Goal: Task Accomplishment & Management: Use online tool/utility

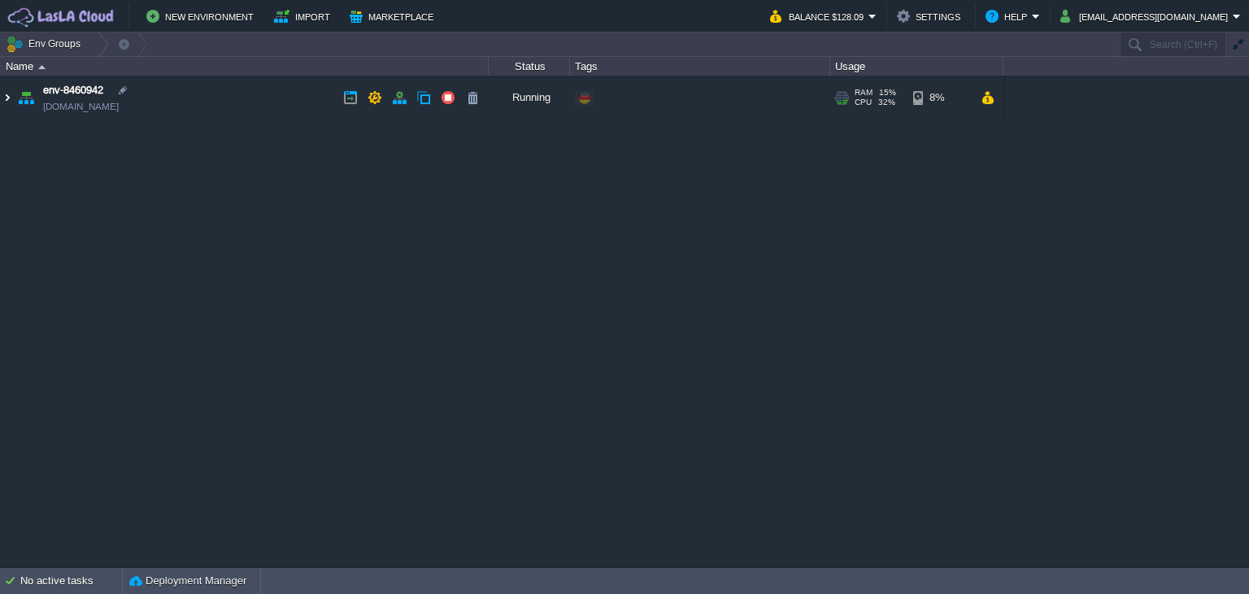
click at [7, 94] on img at bounding box center [7, 98] width 13 height 44
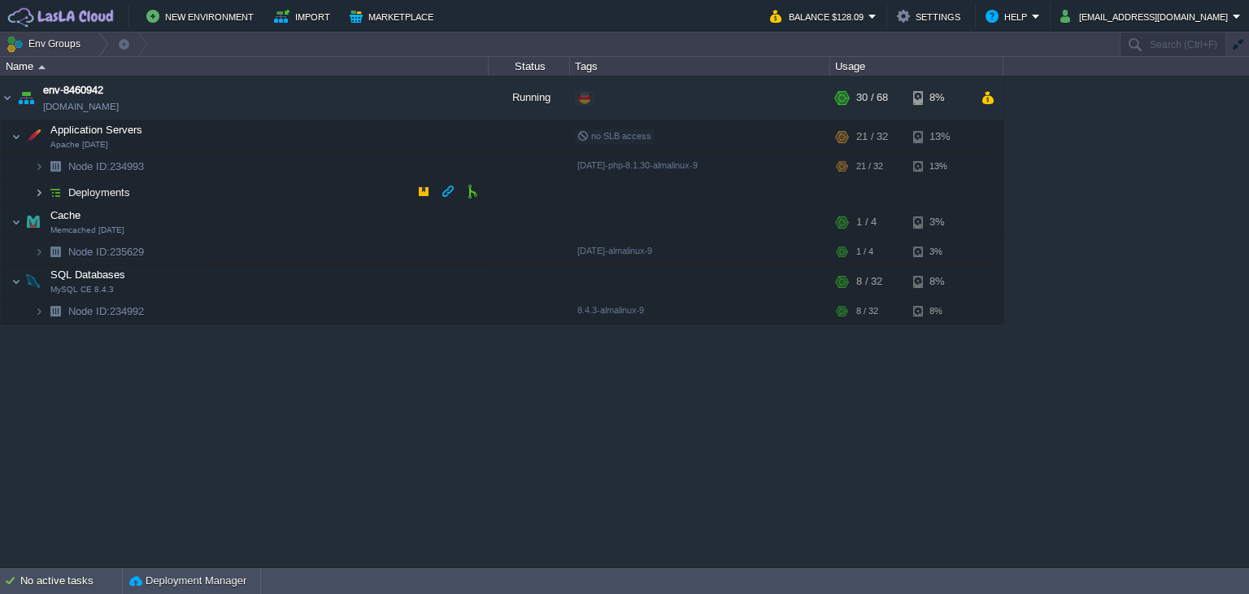
click at [35, 188] on img at bounding box center [39, 192] width 10 height 25
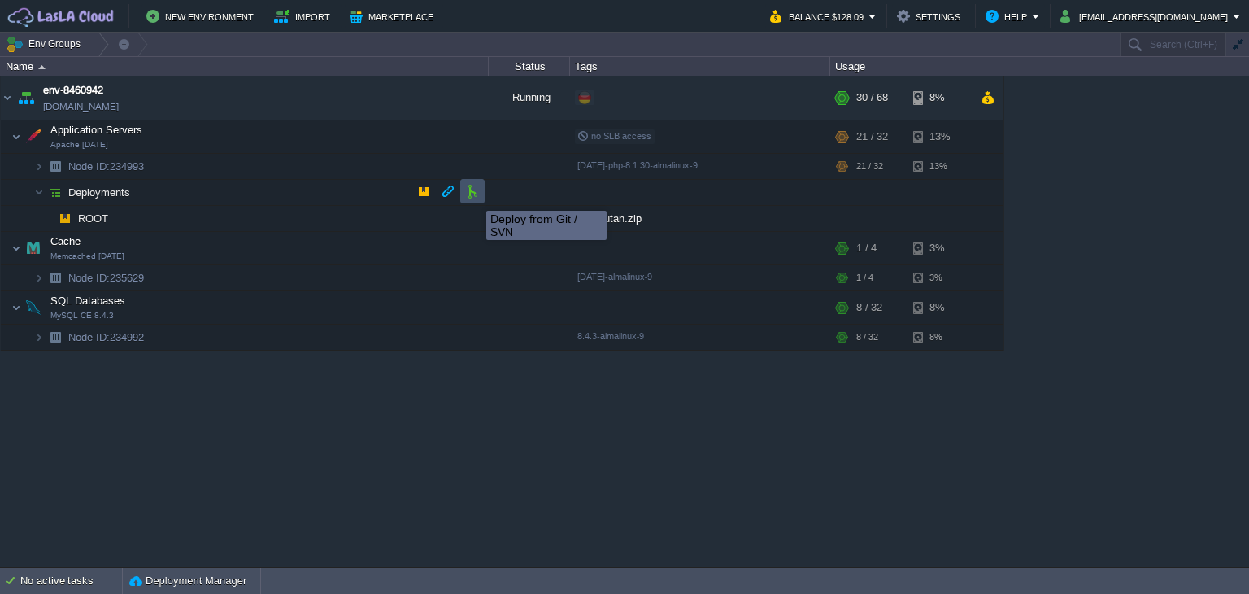
click at [474, 196] on button "button" at bounding box center [472, 191] width 15 height 15
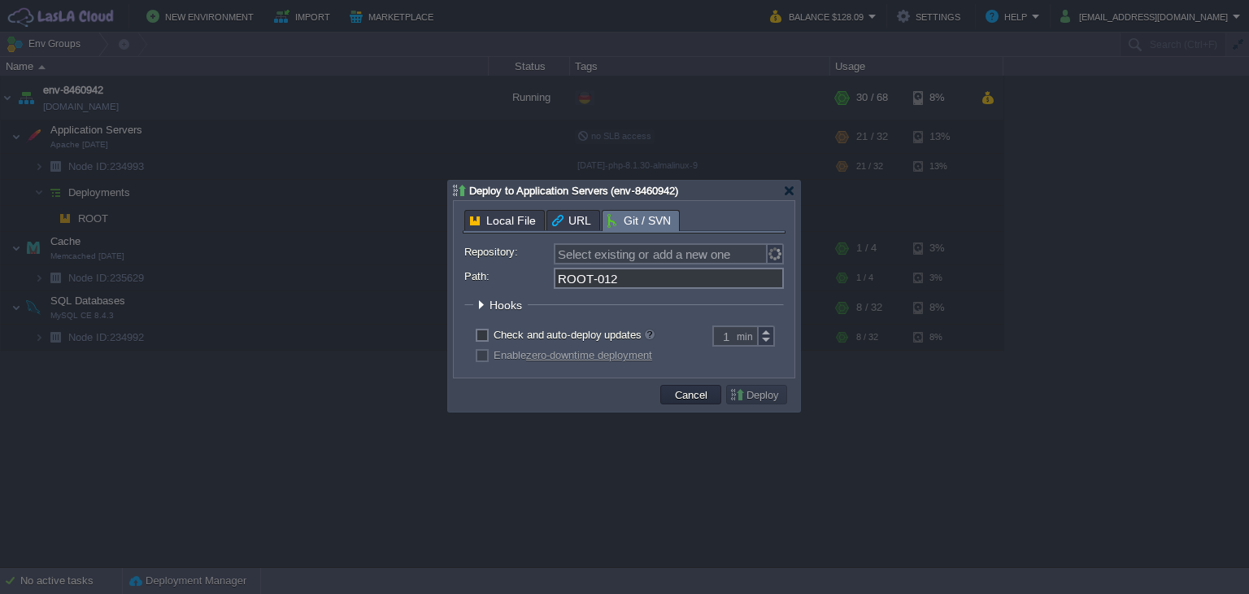
click at [795, 189] on div "Deploy to Application Servers (env-8460942)" at bounding box center [626, 191] width 347 height 20
click at [791, 193] on div at bounding box center [789, 191] width 12 height 12
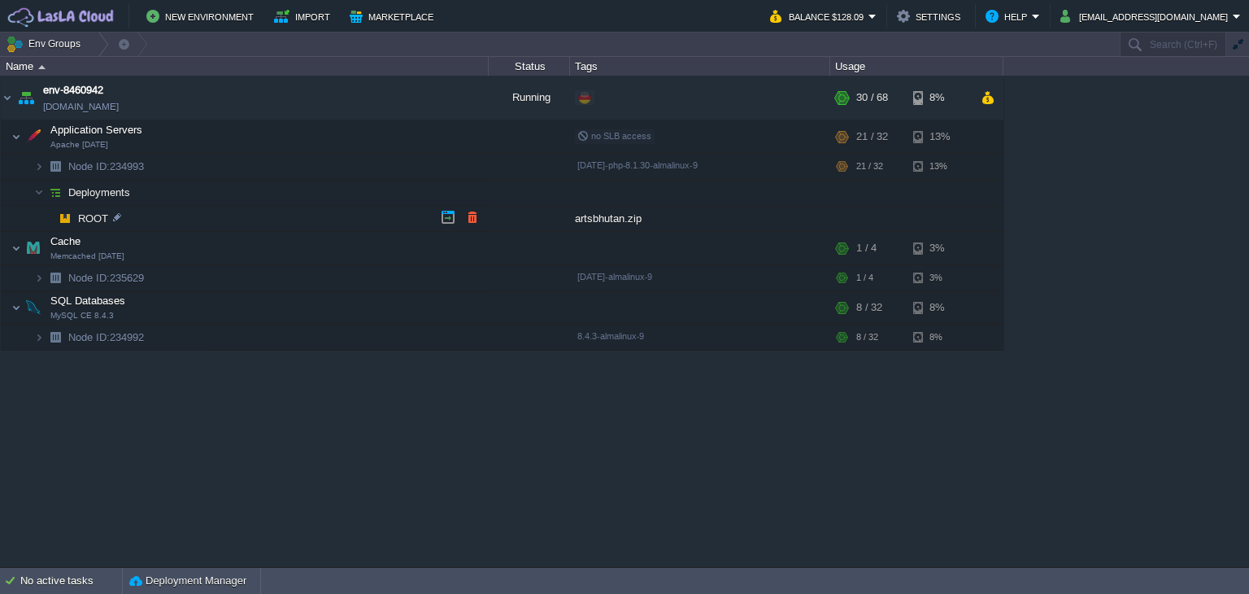
click at [606, 215] on div "artsbhutan.zip" at bounding box center [700, 218] width 260 height 25
click at [596, 219] on div "artsbhutan.zip" at bounding box center [700, 218] width 260 height 25
click at [661, 221] on div "artsbhutan.zip" at bounding box center [700, 218] width 260 height 25
click at [632, 219] on div "artsbhutan.zip" at bounding box center [700, 218] width 260 height 25
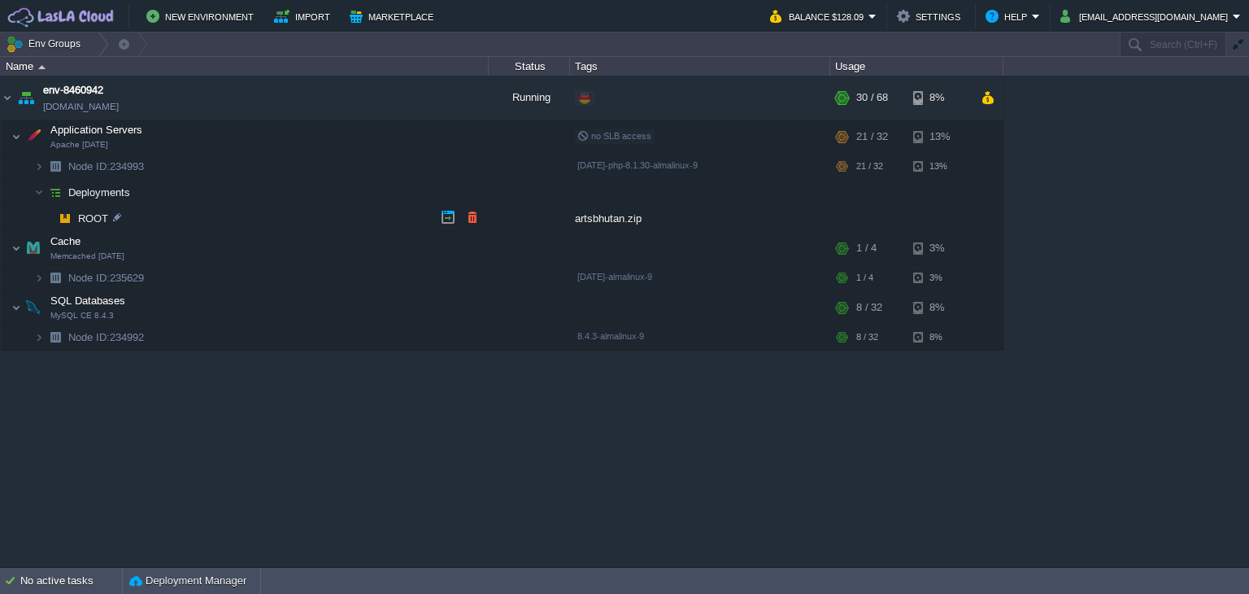
drag, startPoint x: 632, startPoint y: 219, endPoint x: 596, endPoint y: 217, distance: 35.8
click at [596, 217] on div "artsbhutan.zip" at bounding box center [700, 218] width 260 height 25
click at [33, 332] on img at bounding box center [22, 332] width 23 height 15
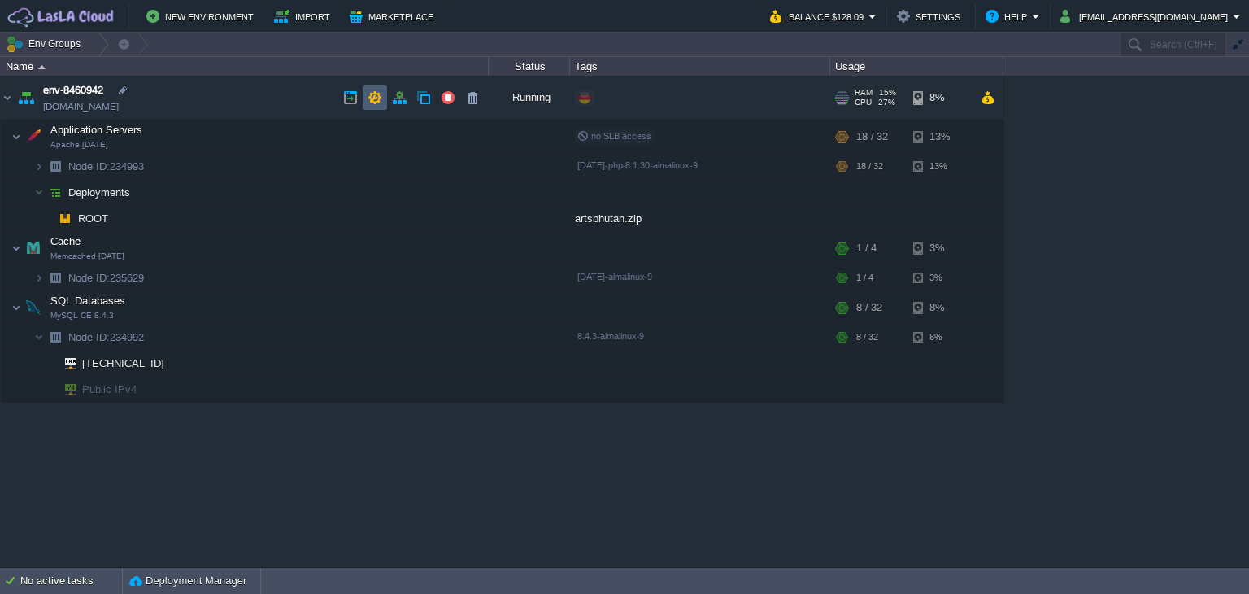
click at [372, 92] on button "button" at bounding box center [375, 97] width 15 height 15
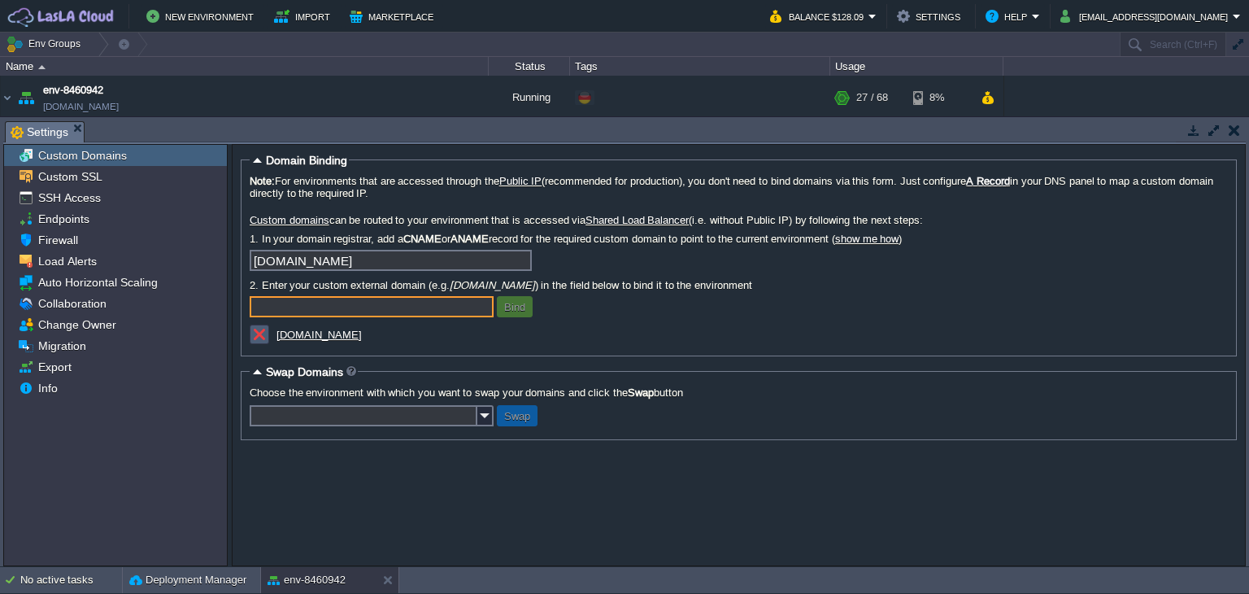
click at [265, 338] on button "button" at bounding box center [259, 334] width 15 height 15
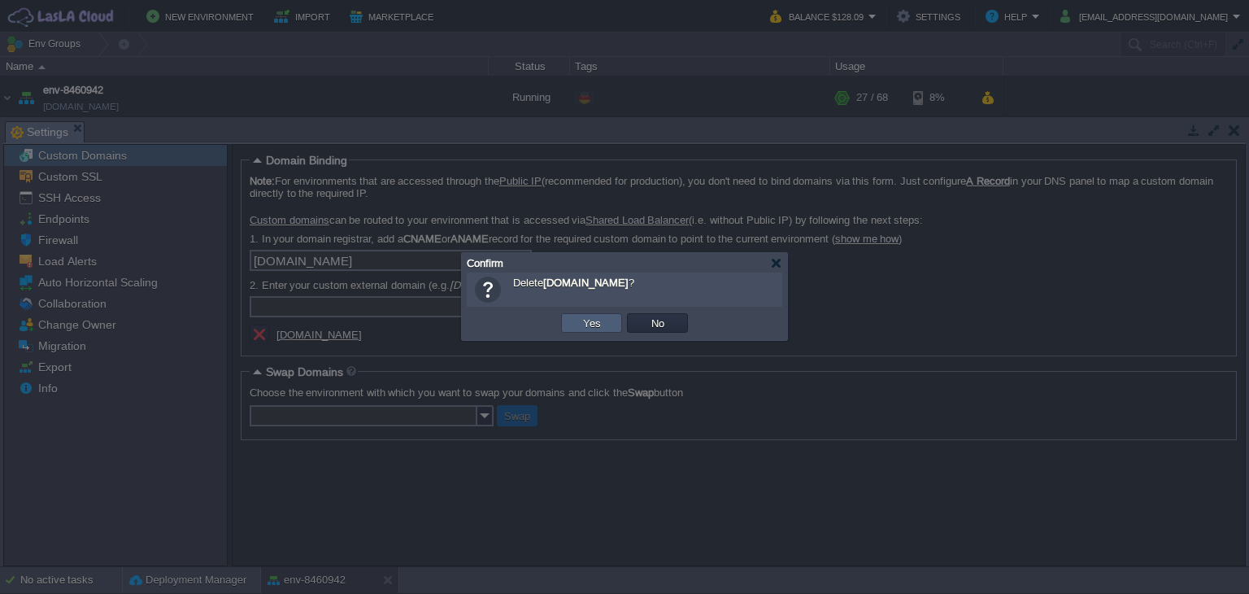
click at [592, 320] on button "Yes" at bounding box center [592, 323] width 28 height 15
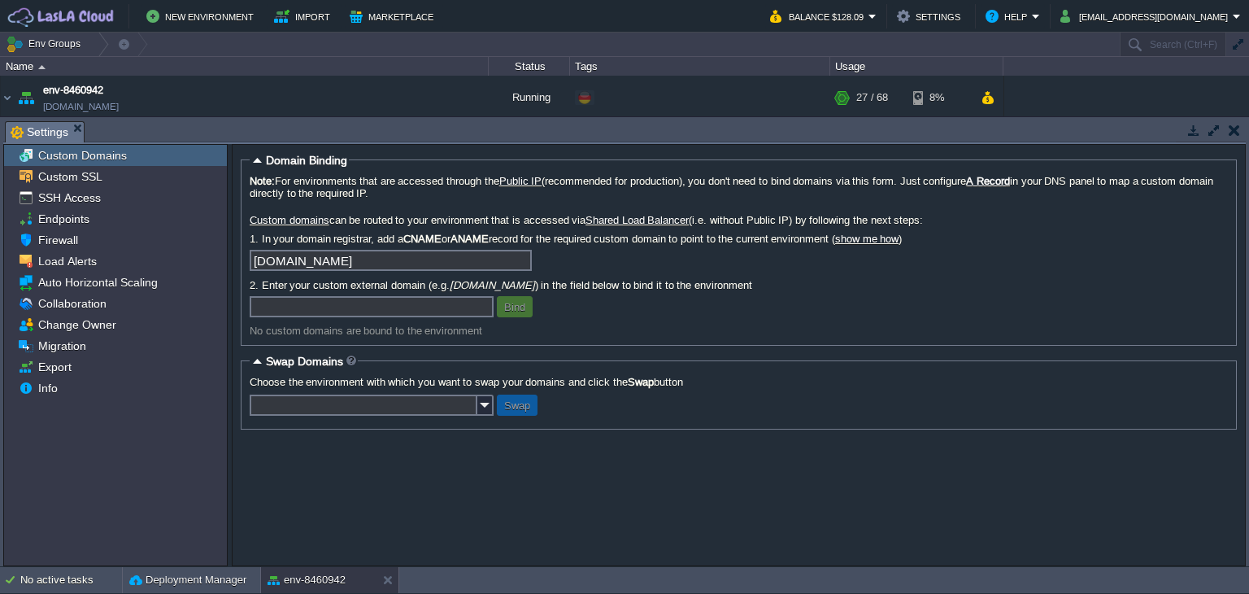
click at [1235, 127] on button "button" at bounding box center [1234, 130] width 11 height 15
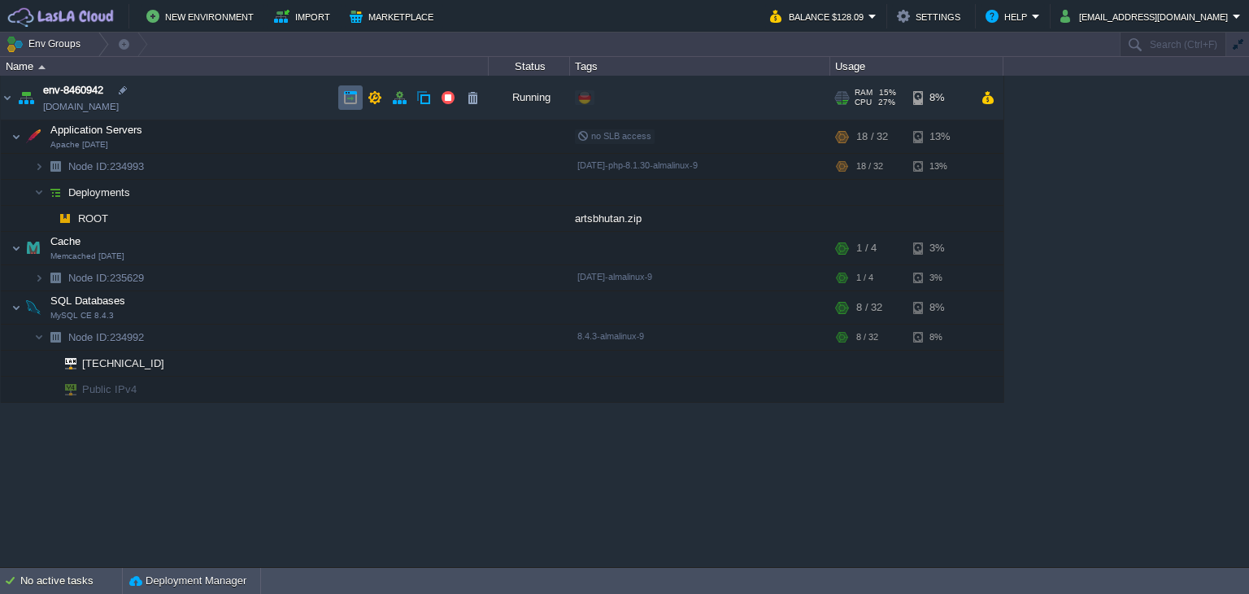
click at [346, 86] on td at bounding box center [350, 97] width 24 height 24
